Goal: Information Seeking & Learning: Learn about a topic

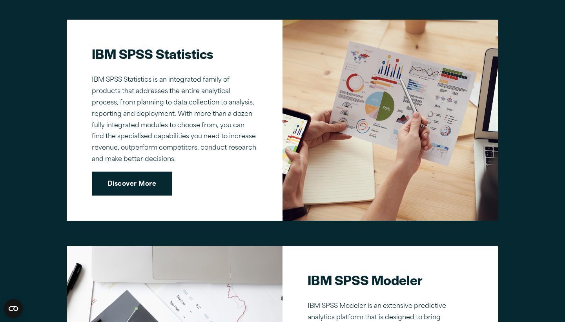
scroll to position [573, 0]
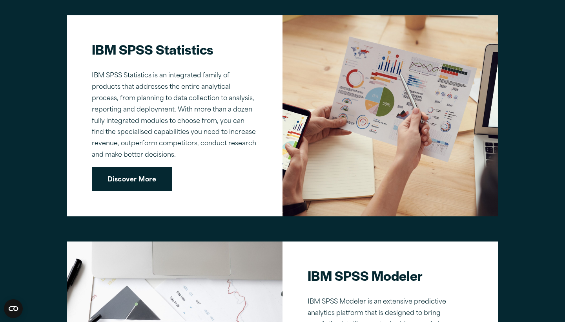
click at [141, 177] on link "Discover More" at bounding box center [132, 179] width 80 height 24
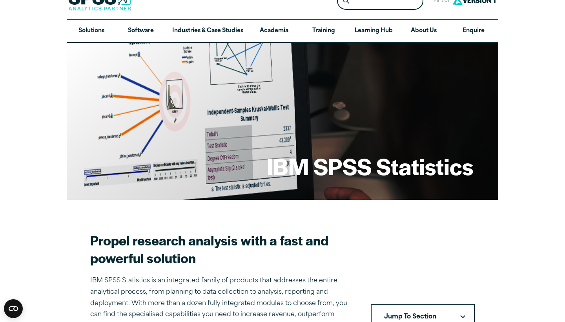
scroll to position [18, 0]
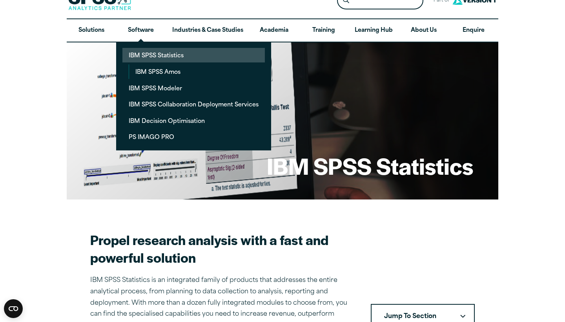
click at [153, 56] on link "IBM SPSS Statistics" at bounding box center [193, 55] width 142 height 15
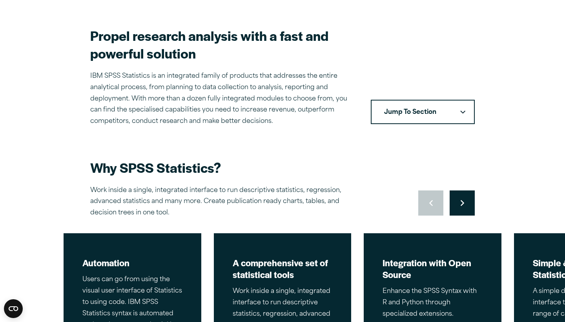
scroll to position [222, 0]
click at [412, 106] on button "Jump To Section" at bounding box center [423, 112] width 104 height 24
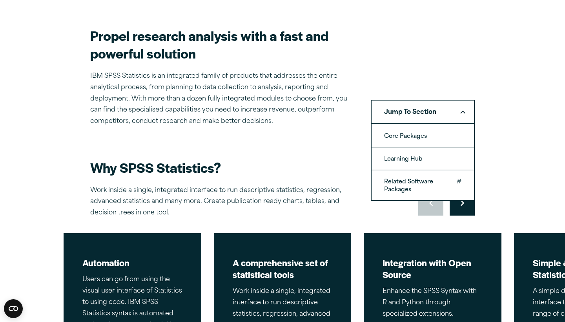
click at [413, 177] on link "Related Software Packages" at bounding box center [423, 185] width 102 height 30
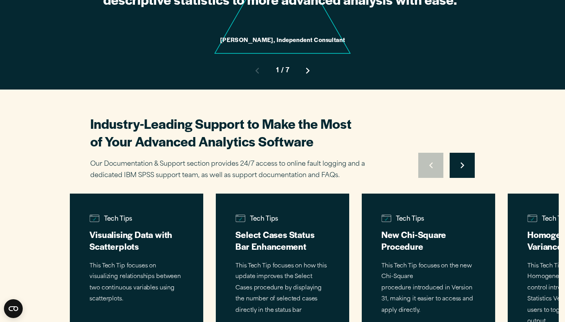
scroll to position [3081, 0]
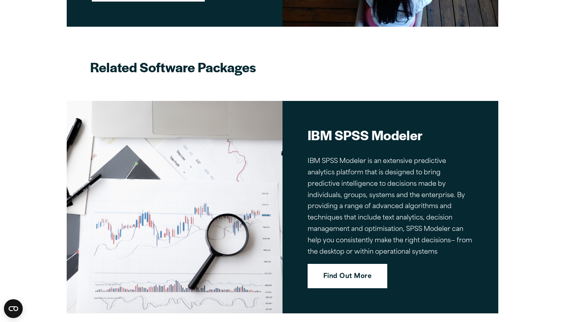
click at [365, 264] on link "Find Out More" at bounding box center [348, 276] width 80 height 24
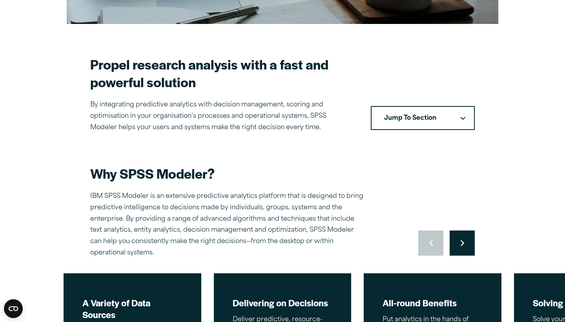
scroll to position [193, 0]
click at [460, 239] on button "Move to next slide" at bounding box center [462, 242] width 25 height 25
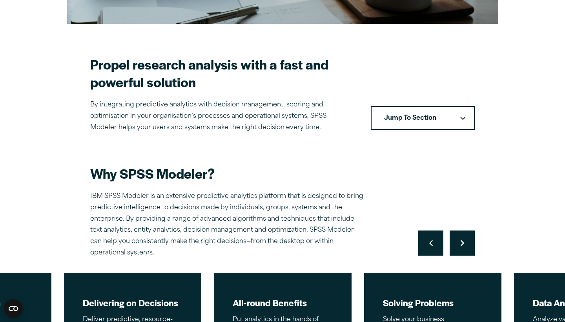
click at [461, 240] on icon "Right pointing chevron" at bounding box center [463, 243] width 4 height 6
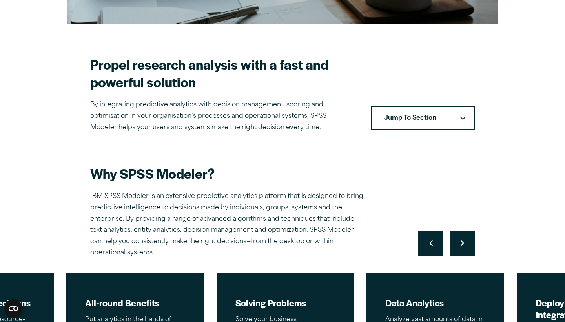
click at [462, 240] on icon "Right pointing chevron" at bounding box center [463, 243] width 4 height 6
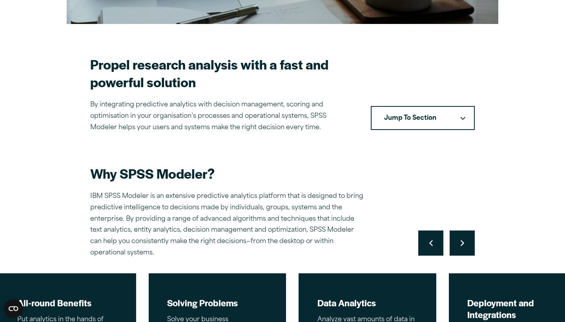
click at [462, 240] on icon "Right pointing chevron" at bounding box center [463, 243] width 4 height 6
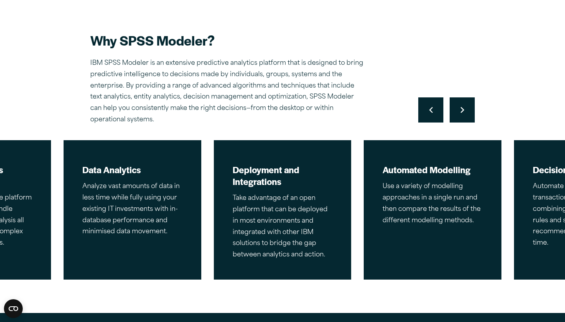
scroll to position [325, 0]
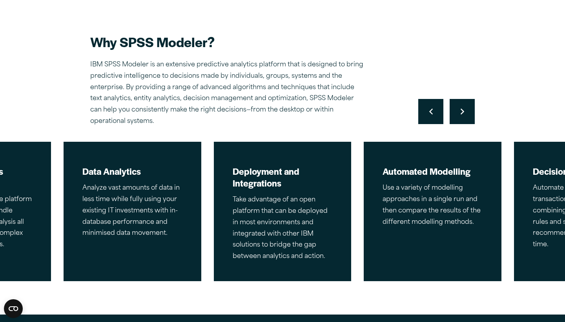
click at [462, 111] on icon "Right pointing chevron" at bounding box center [463, 111] width 4 height 6
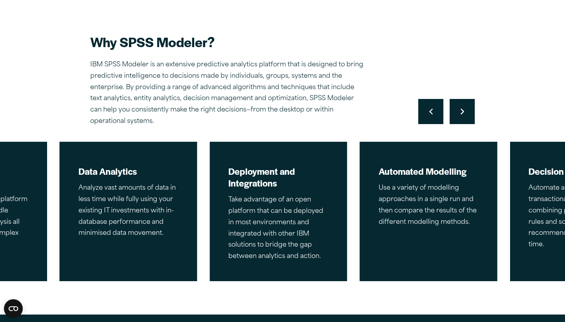
click at [462, 111] on icon "Right pointing chevron" at bounding box center [463, 111] width 4 height 6
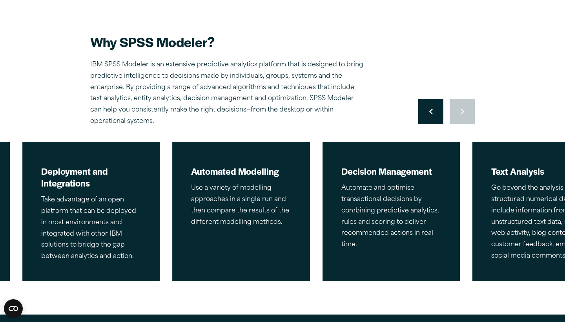
click at [462, 111] on div "Move to previous slide Move to next slide" at bounding box center [446, 111] width 57 height 25
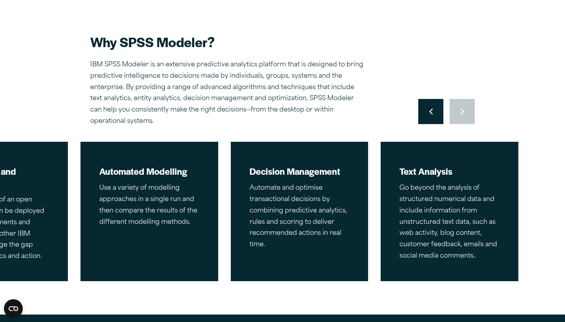
click at [462, 111] on div "Move to previous slide Move to next slide" at bounding box center [446, 111] width 57 height 25
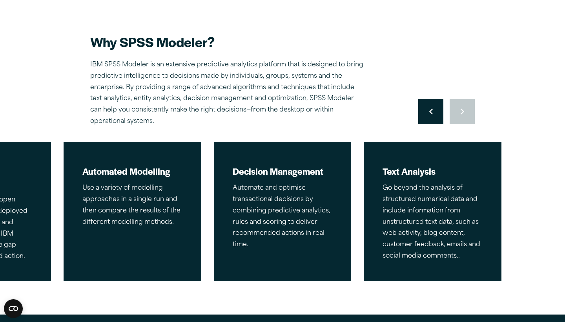
click at [443, 43] on div "Why SPSS Modeler? IBM SPSS Modeler is an extensive predictive analytics platfor…" at bounding box center [282, 80] width 385 height 94
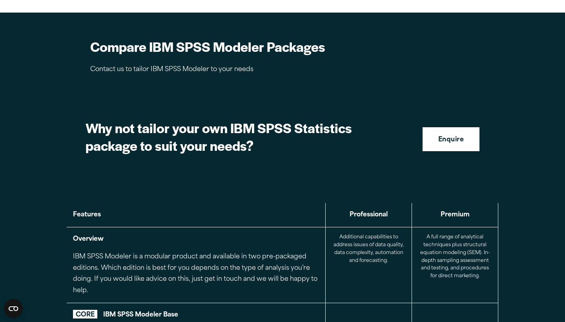
scroll to position [631, 0]
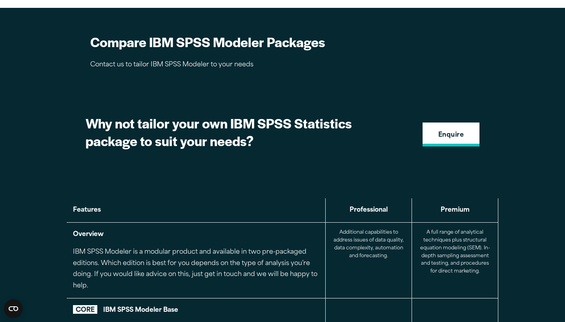
click at [445, 130] on strong "Enquire" at bounding box center [451, 135] width 26 height 10
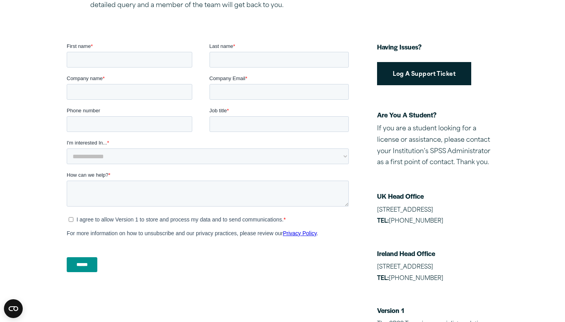
scroll to position [152, 0]
